Goal: Information Seeking & Learning: Learn about a topic

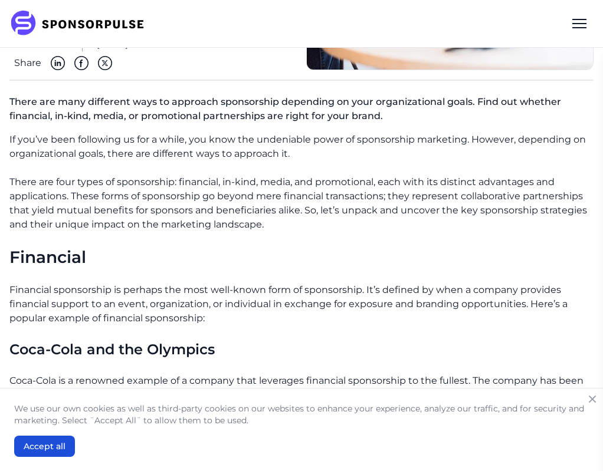
scroll to position [202, 0]
click at [331, 232] on p "There are four types of sponsorship: financial, in-kind, media, and promotional…" at bounding box center [301, 204] width 584 height 57
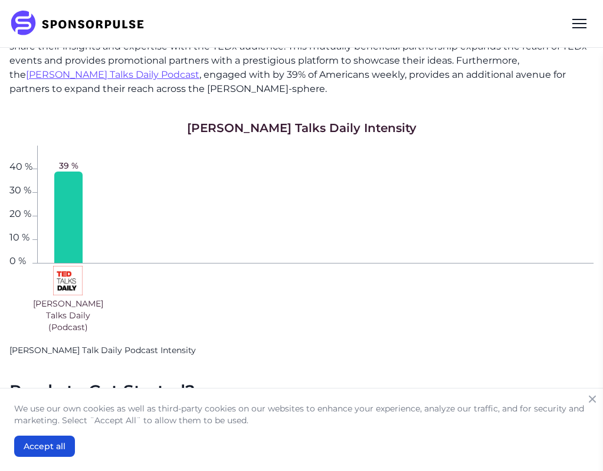
scroll to position [2246, 0]
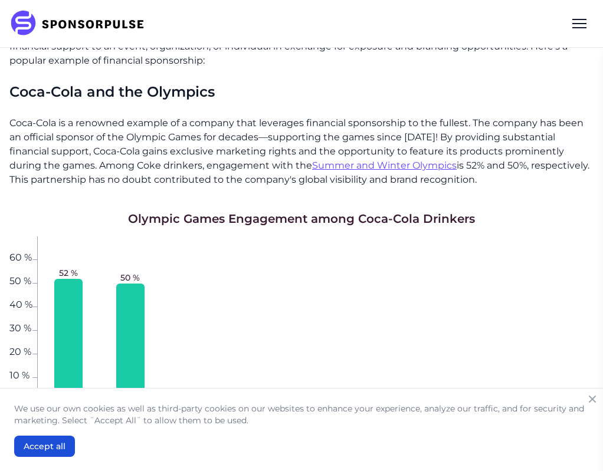
scroll to position [459, 0]
click at [310, 103] on h3 "Coca-Cola and the Olympics" at bounding box center [301, 93] width 584 height 20
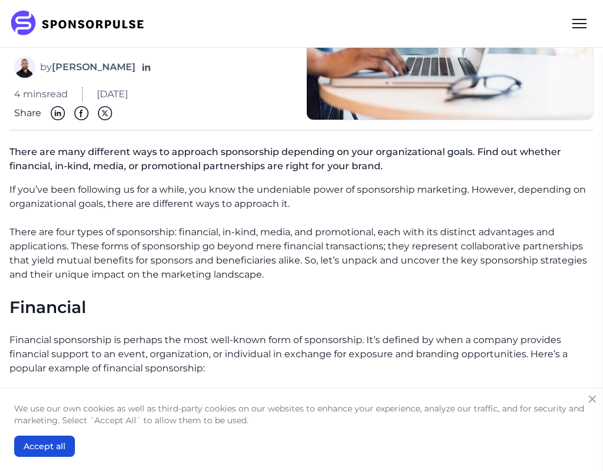
scroll to position [153, 0]
click at [239, 74] on div "Blog What’s your Type? The 4 Sponsorship Categories Explained by [PERSON_NAME] …" at bounding box center [152, 22] width 287 height 193
click at [231, 281] on p "There are four types of sponsorship: financial, in-kind, media, and promotional…" at bounding box center [301, 253] width 584 height 57
click at [295, 211] on p "If you’ve been following us for a while, you know the undeniable power of spons…" at bounding box center [301, 196] width 584 height 28
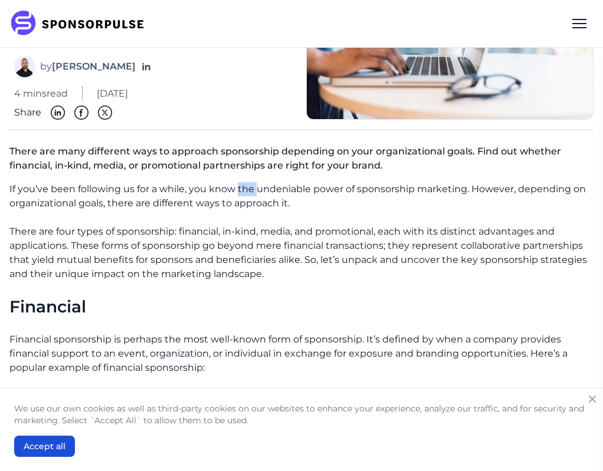
click at [295, 211] on p "If you’ve been following us for a while, you know the undeniable power of spons…" at bounding box center [301, 196] width 584 height 28
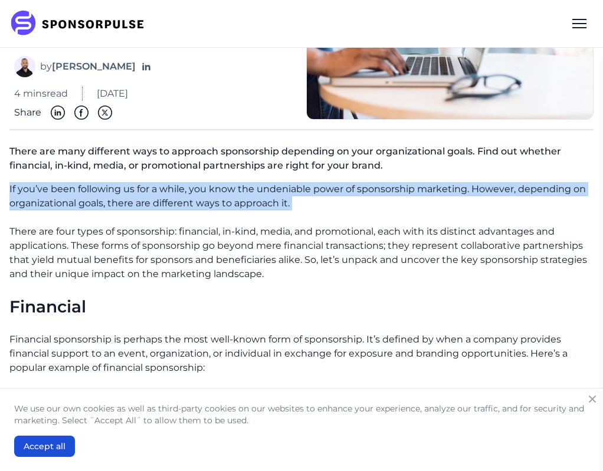
click at [295, 211] on p "If you’ve been following us for a while, you know the undeniable power of spons…" at bounding box center [301, 196] width 584 height 28
click at [277, 211] on p "If you’ve been following us for a while, you know the undeniable power of spons…" at bounding box center [301, 196] width 584 height 28
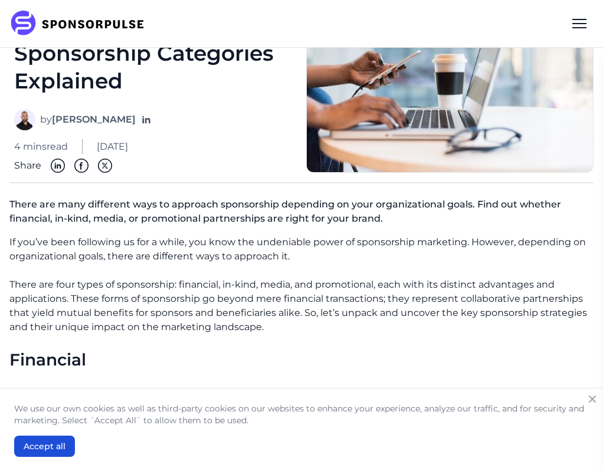
scroll to position [99, 0]
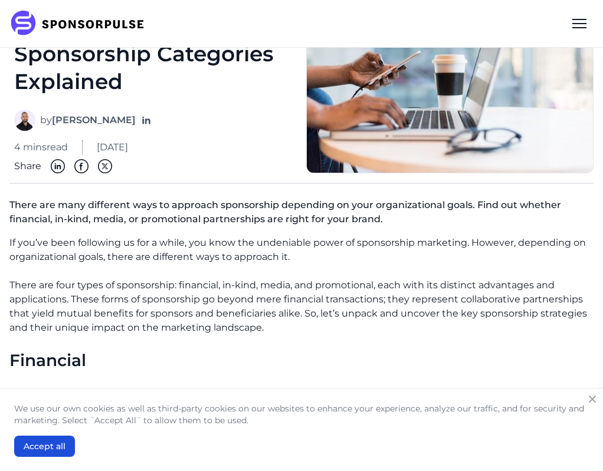
click at [233, 236] on p "There are many different ways to approach sponsorship depending on your organiz…" at bounding box center [301, 214] width 584 height 42
